Goal: Information Seeking & Learning: Learn about a topic

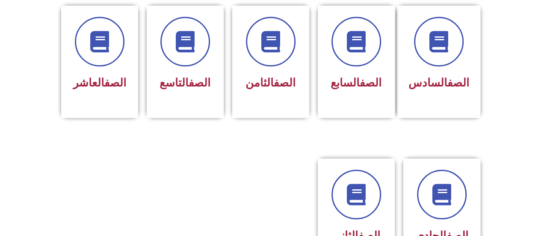
scroll to position [385, 0]
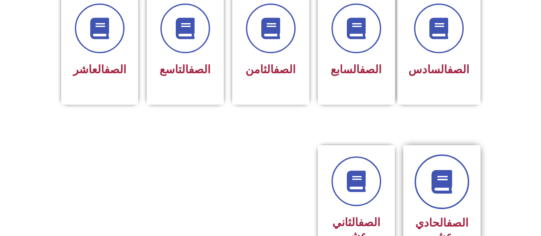
click at [439, 170] on icon at bounding box center [442, 182] width 24 height 24
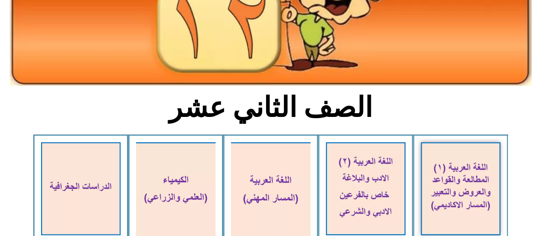
scroll to position [171, 0]
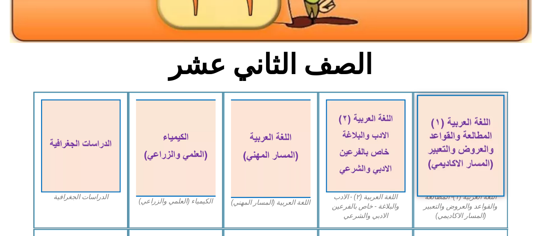
click at [488, 157] on img at bounding box center [461, 146] width 88 height 102
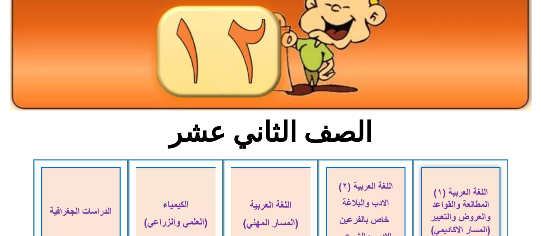
scroll to position [43, 0]
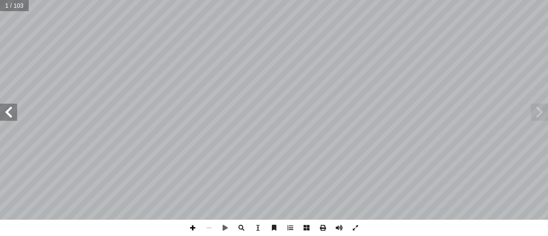
click at [192, 231] on span at bounding box center [192, 227] width 16 height 16
click at [12, 118] on span at bounding box center [8, 112] width 17 height 17
click at [6, 113] on span at bounding box center [8, 112] width 17 height 17
click at [538, 117] on span at bounding box center [538, 112] width 17 height 17
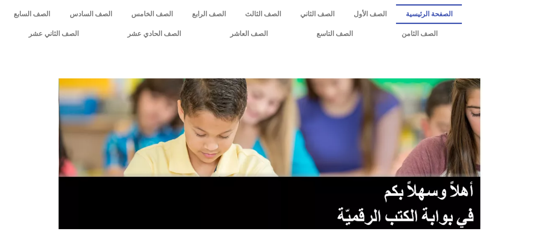
scroll to position [385, 0]
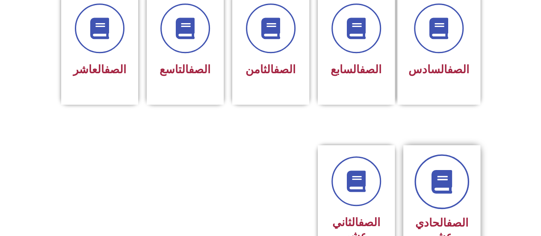
click at [451, 170] on icon at bounding box center [442, 182] width 24 height 24
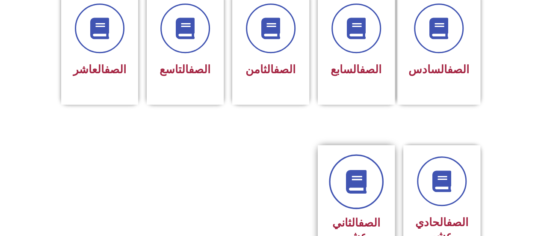
click at [351, 170] on icon at bounding box center [356, 182] width 24 height 24
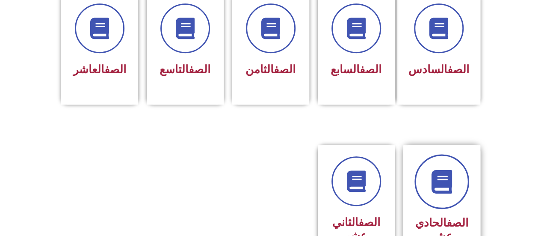
click at [449, 177] on icon at bounding box center [442, 182] width 24 height 24
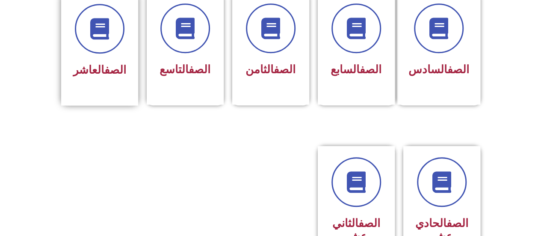
click at [98, 40] on div "الصف العاشر" at bounding box center [100, 42] width 54 height 77
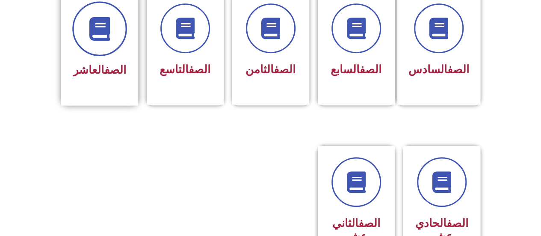
click at [98, 32] on span at bounding box center [99, 28] width 55 height 55
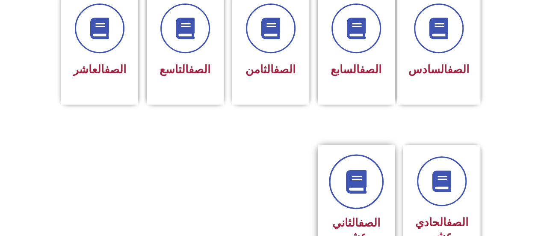
click at [346, 171] on icon at bounding box center [356, 182] width 24 height 24
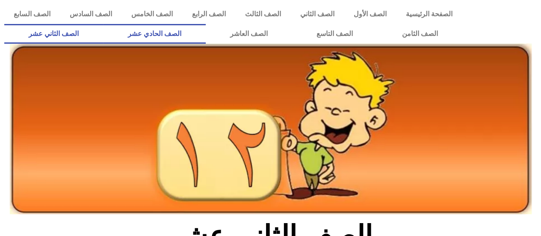
click at [196, 36] on link "الصف الحادي عشر" at bounding box center [154, 34] width 102 height 20
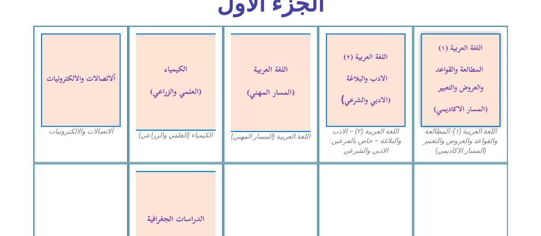
scroll to position [214, 0]
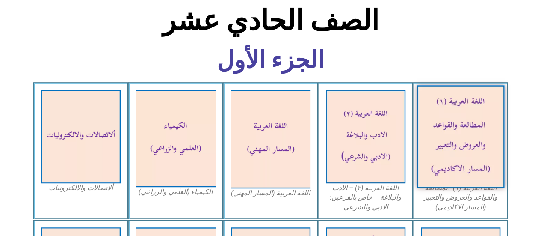
click at [468, 140] on img at bounding box center [461, 136] width 88 height 103
click at [455, 136] on img at bounding box center [461, 136] width 88 height 103
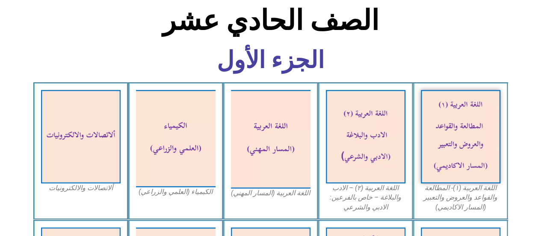
click at [466, 198] on figcaption "اللغة العربية (١)- المطالعة والقواعد والعروض والتعبير (المسار الاكاديمي)" at bounding box center [461, 197] width 80 height 29
click at [471, 50] on section "الجزء الأول" at bounding box center [270, 64] width 541 height 35
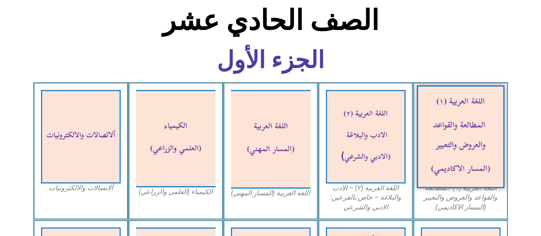
click at [451, 148] on img at bounding box center [461, 136] width 88 height 103
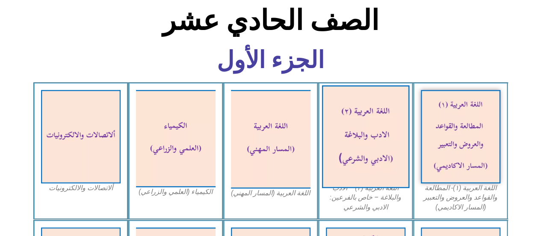
click at [365, 148] on img at bounding box center [366, 136] width 88 height 103
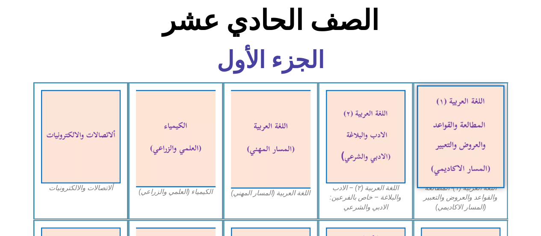
click at [436, 142] on img at bounding box center [461, 136] width 88 height 103
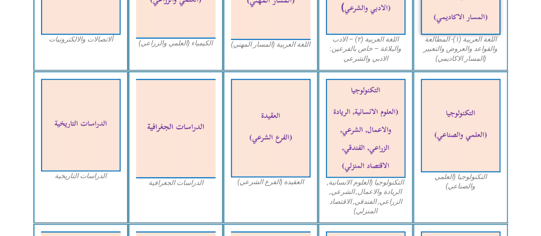
scroll to position [277, 0]
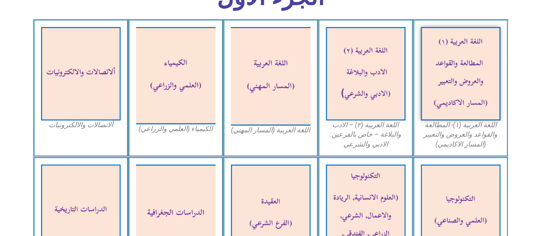
click at [464, 136] on figcaption "اللغة العربية (١)- المطالعة والقواعد والعروض والتعبير (المسار الاكاديمي)" at bounding box center [461, 134] width 80 height 29
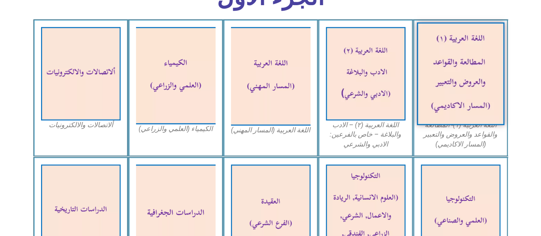
click at [459, 68] on img at bounding box center [461, 73] width 88 height 103
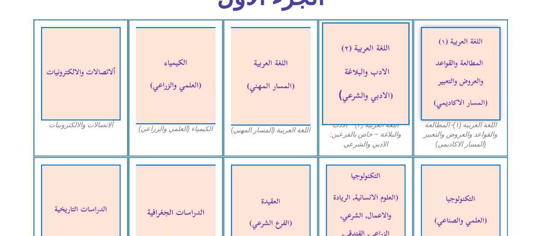
click at [350, 80] on img at bounding box center [366, 73] width 88 height 103
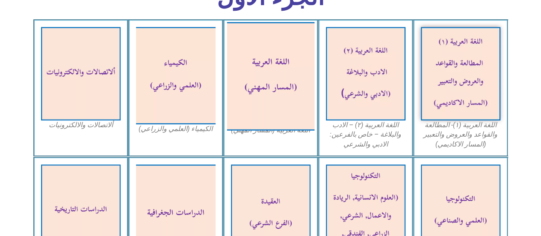
click at [284, 77] on img at bounding box center [271, 76] width 88 height 108
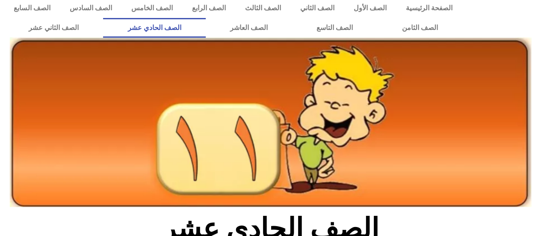
scroll to position [0, 0]
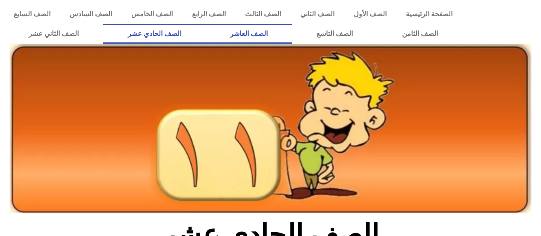
click at [292, 36] on link "الصف العاشر" at bounding box center [249, 34] width 86 height 20
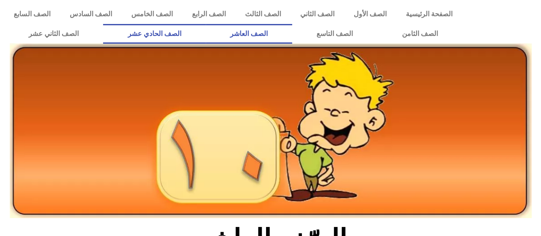
click at [179, 36] on link "الصف الحادي عشر" at bounding box center [154, 34] width 102 height 20
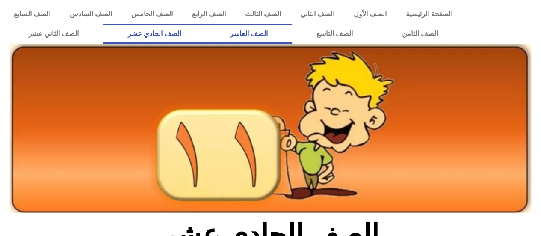
click at [292, 29] on link "الصف العاشر" at bounding box center [249, 34] width 86 height 20
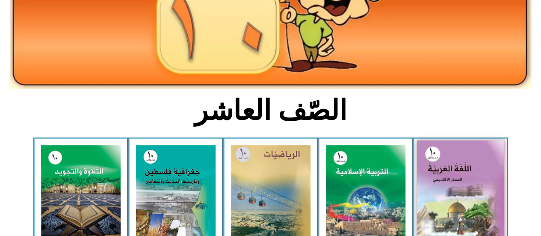
scroll to position [171, 0]
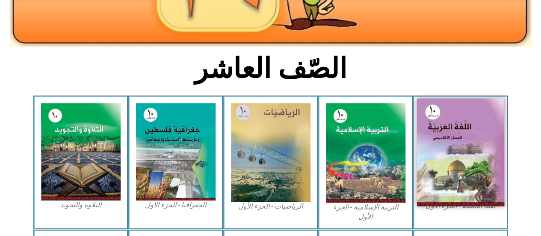
click at [459, 126] on img at bounding box center [461, 152] width 88 height 108
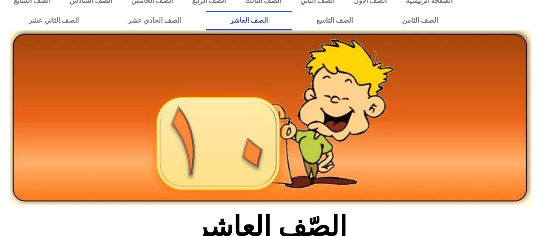
scroll to position [0, 0]
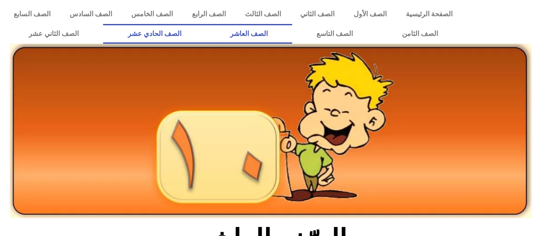
click at [197, 36] on link "الصف الحادي عشر" at bounding box center [154, 34] width 102 height 20
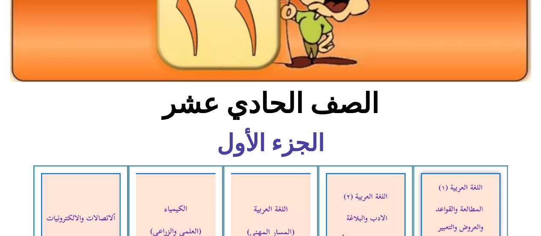
scroll to position [171, 0]
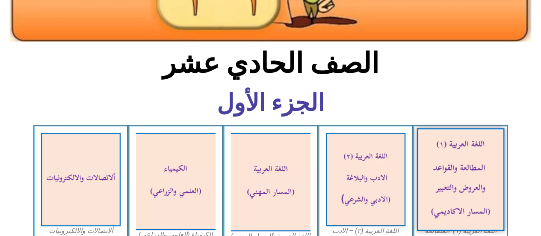
click at [462, 169] on img at bounding box center [461, 179] width 88 height 103
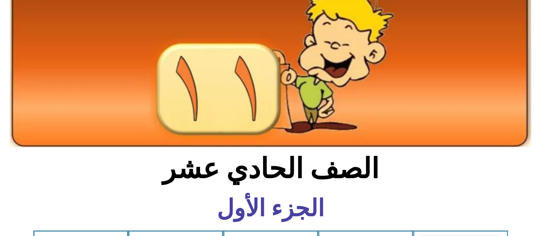
scroll to position [0, 0]
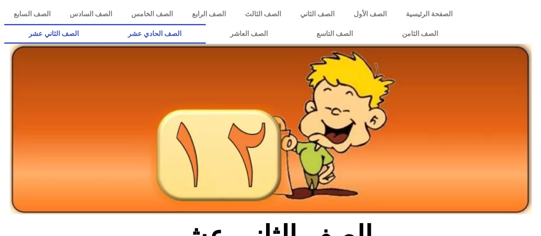
click at [191, 35] on link "الصف الحادي عشر" at bounding box center [154, 34] width 102 height 20
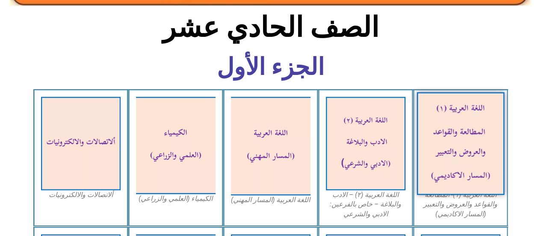
scroll to position [214, 0]
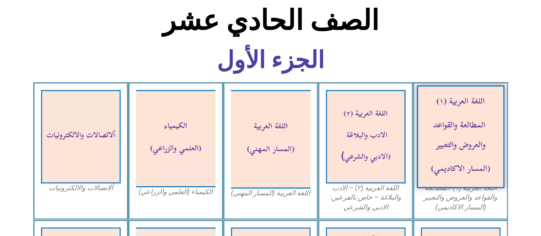
click at [467, 168] on img at bounding box center [461, 136] width 88 height 103
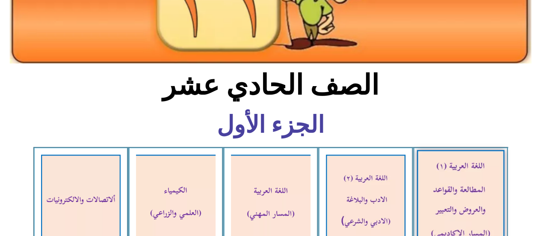
scroll to position [86, 0]
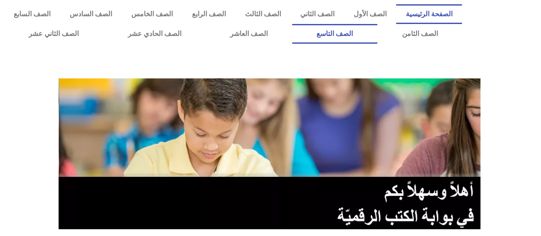
click at [377, 32] on link "الصف التاسع" at bounding box center [334, 34] width 85 height 20
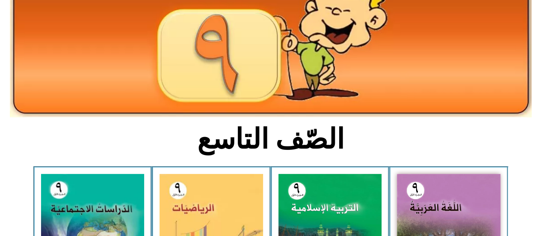
scroll to position [171, 0]
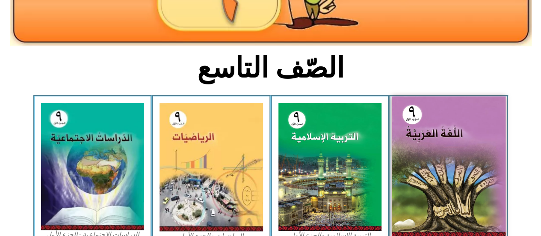
click at [471, 147] on img at bounding box center [449, 166] width 114 height 141
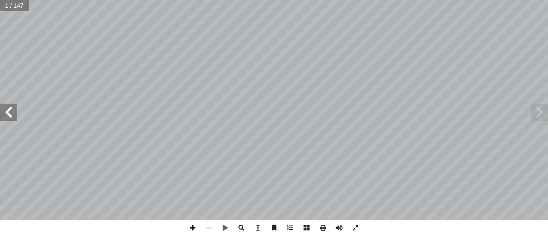
click at [196, 228] on span at bounding box center [192, 227] width 16 height 16
click at [14, 117] on span at bounding box center [8, 112] width 17 height 17
click at [193, 228] on span at bounding box center [192, 227] width 16 height 16
click at [11, 110] on span at bounding box center [8, 112] width 17 height 17
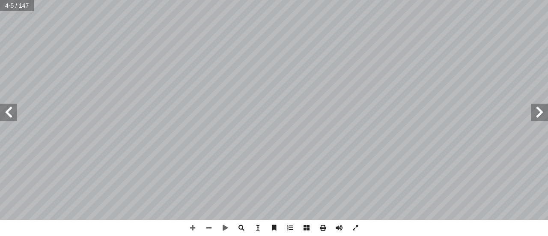
click at [11, 110] on span at bounding box center [8, 112] width 17 height 17
click at [207, 234] on span at bounding box center [209, 227] width 16 height 16
click at [13, 114] on span at bounding box center [8, 112] width 17 height 17
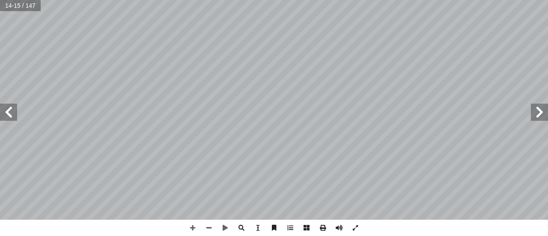
click at [14, 115] on span at bounding box center [8, 112] width 17 height 17
click at [11, 116] on span at bounding box center [8, 112] width 17 height 17
click at [9, 116] on span at bounding box center [8, 112] width 17 height 17
click at [536, 111] on span at bounding box center [538, 112] width 17 height 17
click at [9, 114] on span at bounding box center [8, 112] width 17 height 17
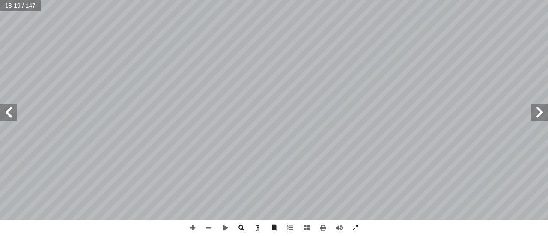
click at [9, 114] on span at bounding box center [8, 112] width 17 height 17
click at [208, 230] on span at bounding box center [209, 227] width 16 height 16
click at [194, 228] on span at bounding box center [192, 227] width 16 height 16
click at [9, 110] on span at bounding box center [8, 112] width 17 height 17
click at [209, 225] on span at bounding box center [209, 227] width 16 height 16
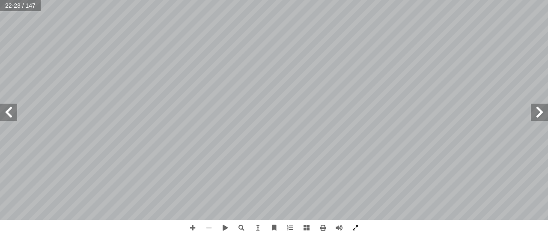
click at [8, 110] on span at bounding box center [8, 112] width 17 height 17
click at [194, 230] on span at bounding box center [192, 227] width 16 height 16
click at [12, 113] on span at bounding box center [8, 112] width 17 height 17
click at [9, 112] on span at bounding box center [8, 112] width 17 height 17
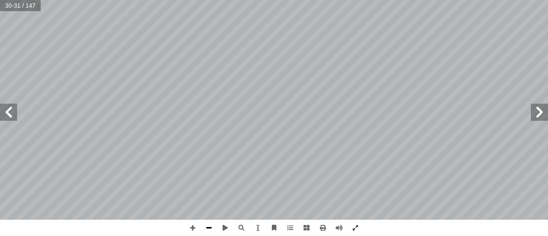
click at [209, 230] on span at bounding box center [209, 227] width 16 height 16
click at [191, 228] on span at bounding box center [192, 227] width 16 height 16
click at [6, 115] on span at bounding box center [8, 112] width 17 height 17
